Goal: Find specific page/section: Find specific page/section

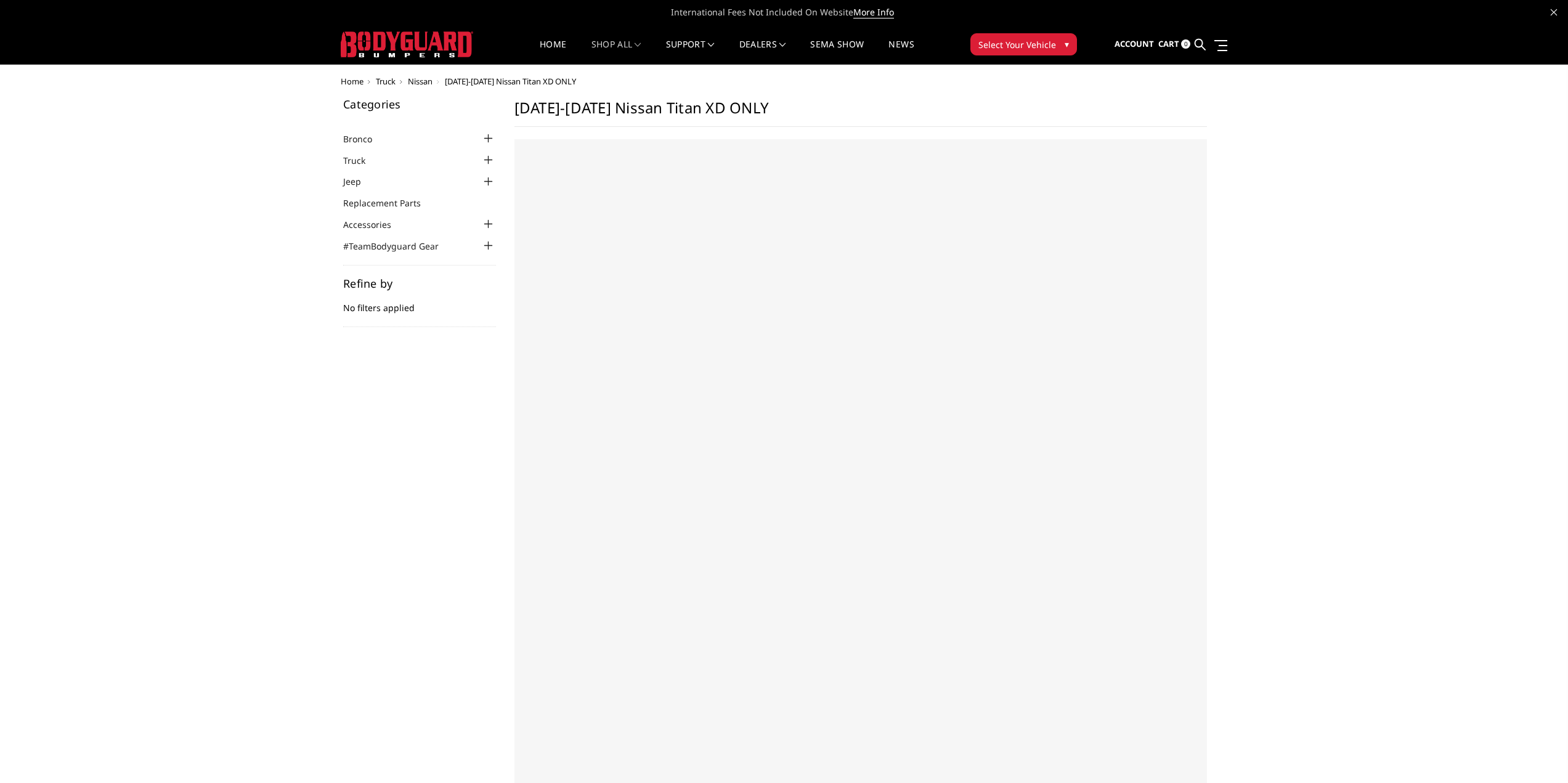
select select "US"
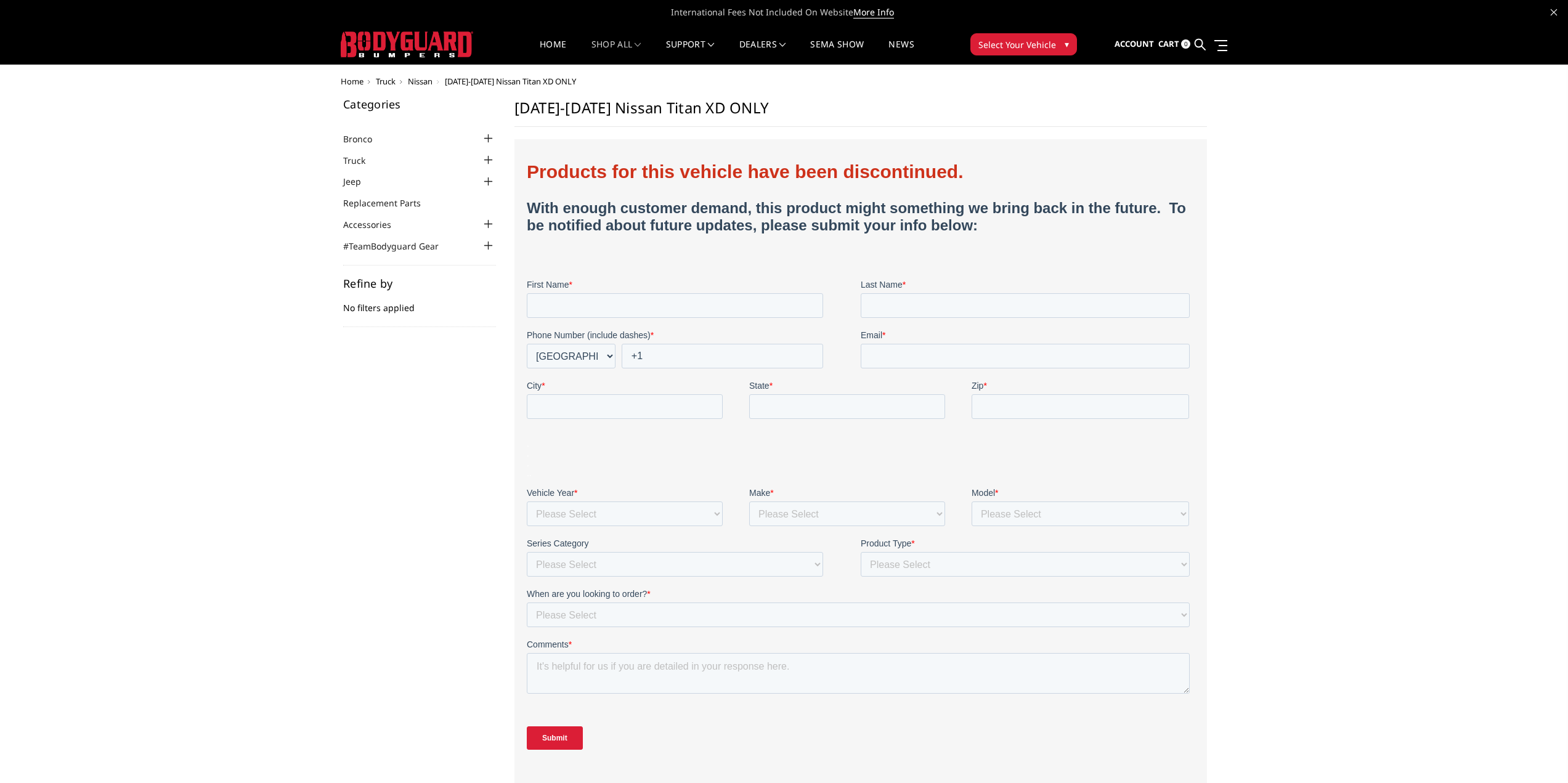
click at [427, 83] on span "Nissan" at bounding box center [420, 82] width 25 height 11
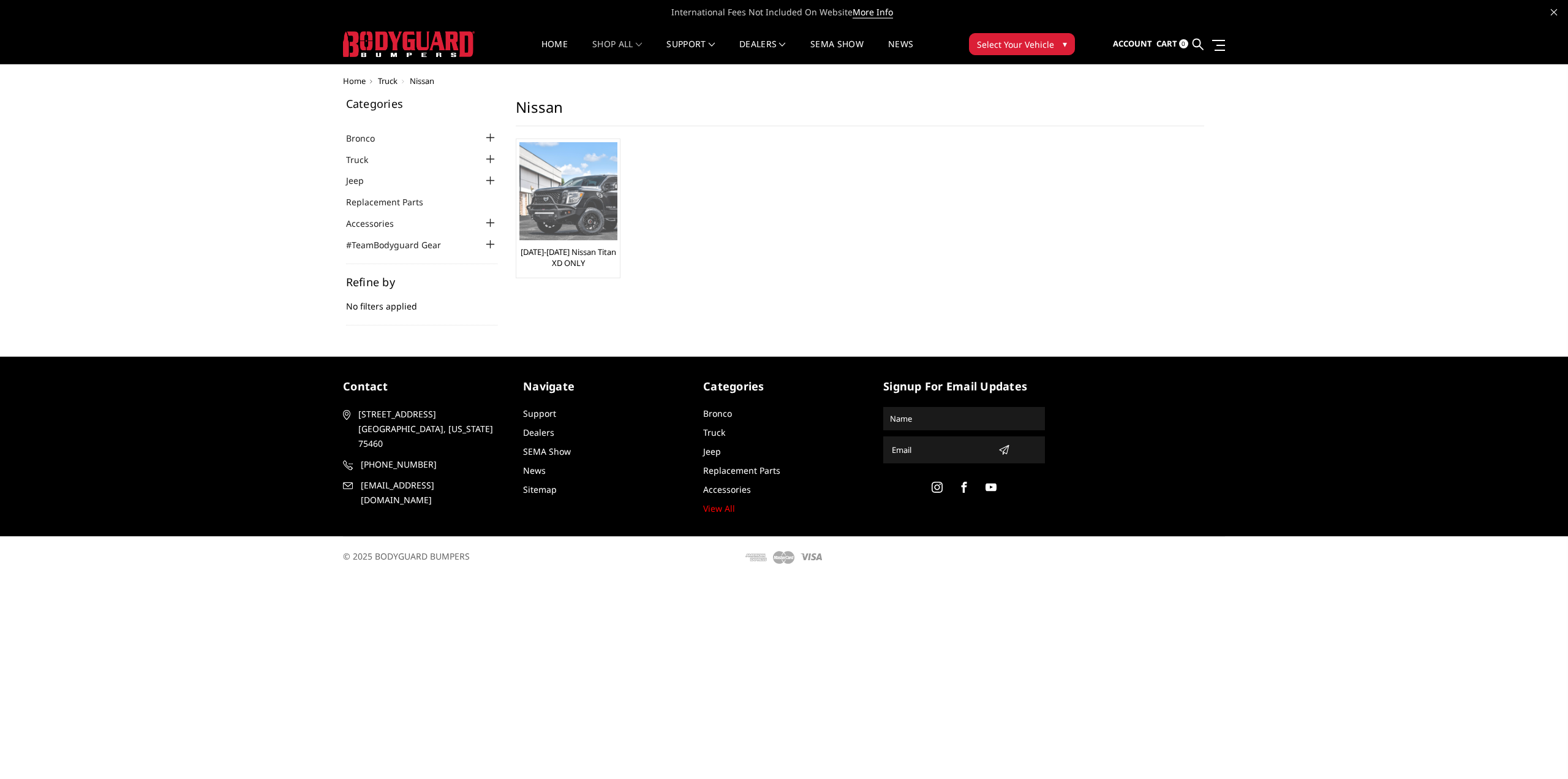
click at [551, 173] on img at bounding box center [568, 191] width 98 height 98
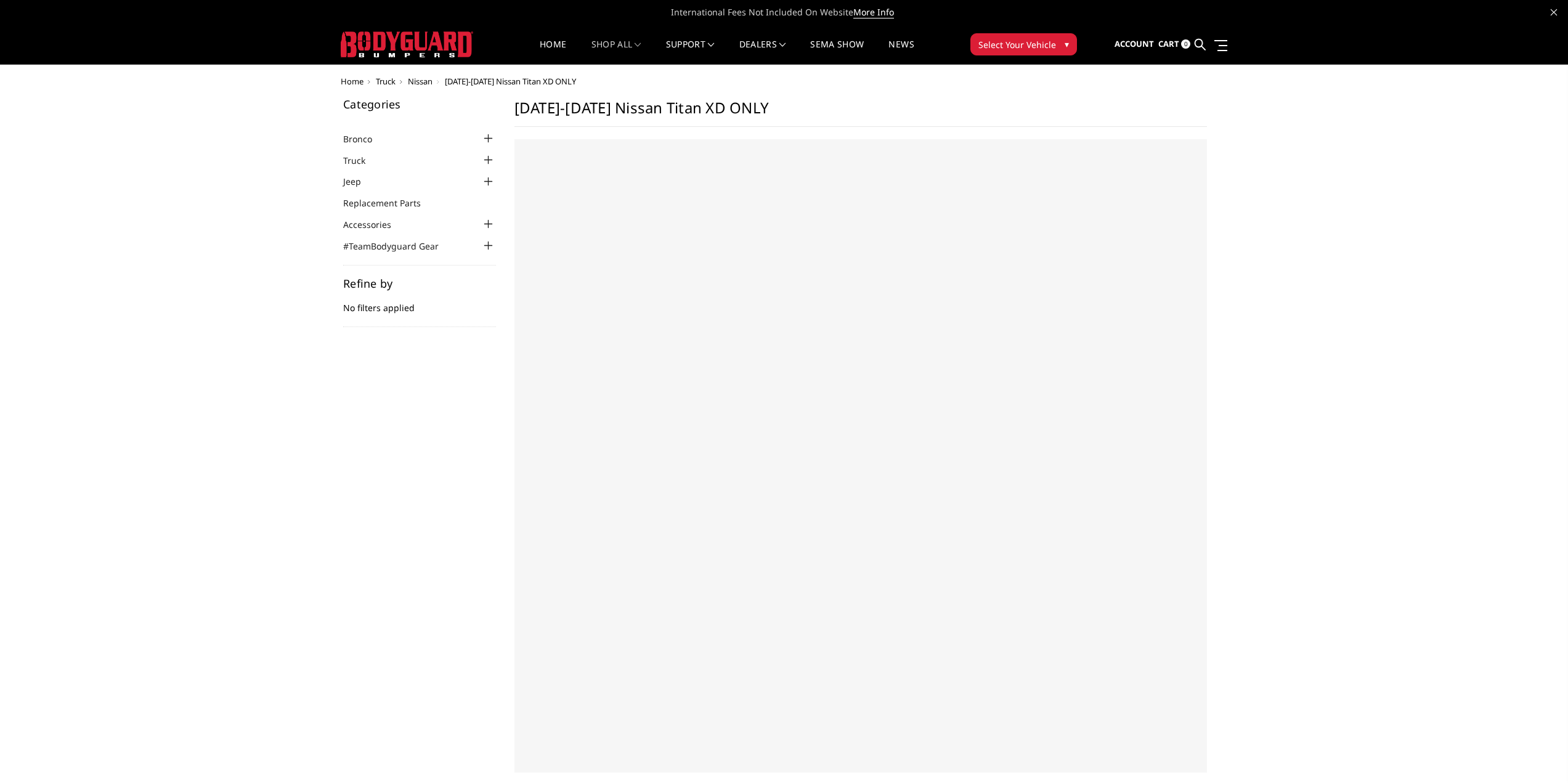
select select "US"
